Goal: Information Seeking & Learning: Learn about a topic

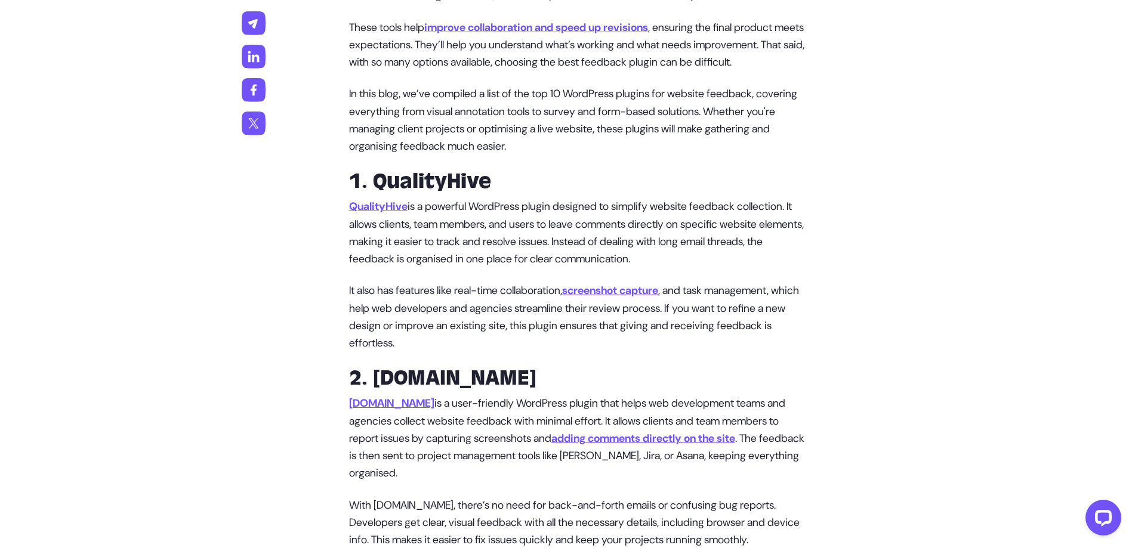
scroll to position [835, 0]
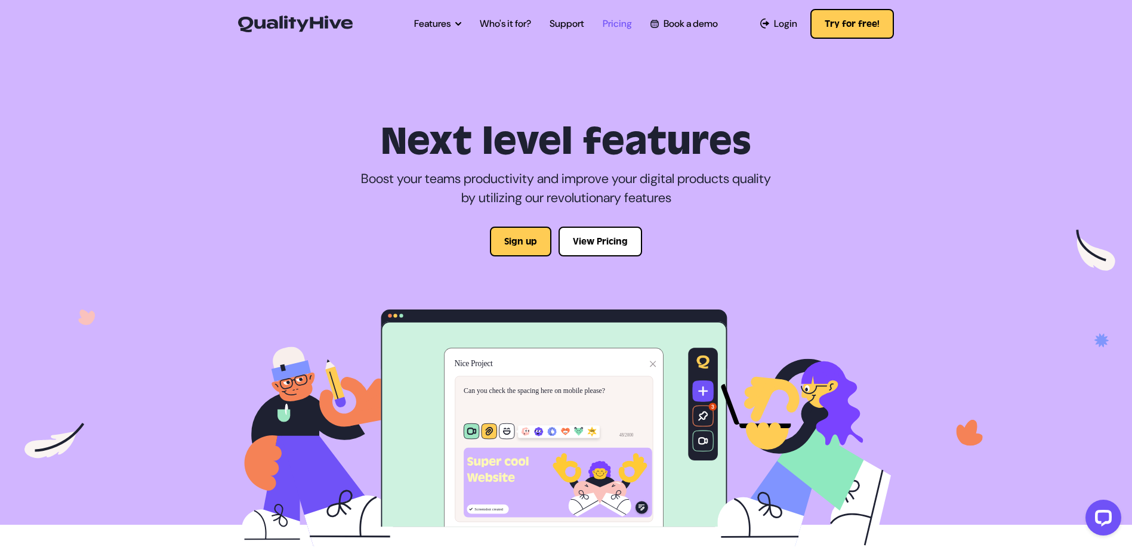
click at [624, 20] on link "Pricing" at bounding box center [617, 24] width 29 height 14
